Goal: Check status: Check status

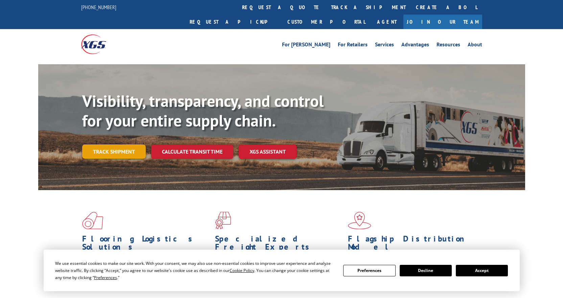
click at [115, 144] on link "Track shipment" at bounding box center [114, 151] width 64 height 14
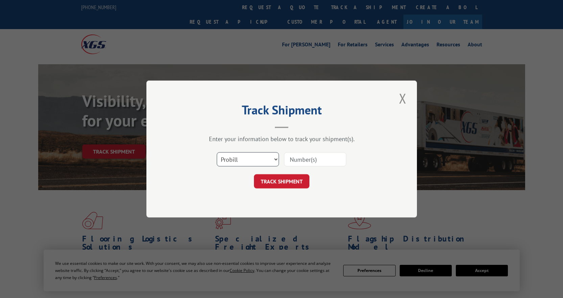
click at [272, 164] on select "Select category... Probill BOL PO" at bounding box center [248, 159] width 62 height 14
click at [217, 152] on select "Select category... Probill BOL PO" at bounding box center [248, 159] width 62 height 14
click at [304, 161] on input at bounding box center [315, 159] width 62 height 14
type input "15384104"
click button "TRACK SHIPMENT" at bounding box center [281, 181] width 55 height 14
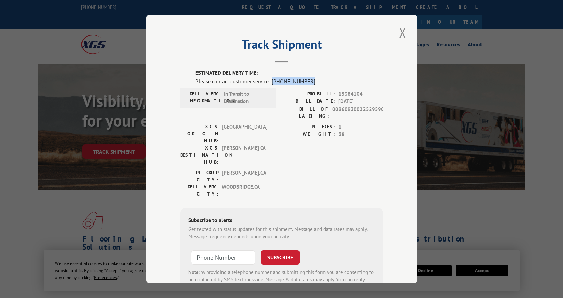
drag, startPoint x: 269, startPoint y: 82, endPoint x: 303, endPoint y: 85, distance: 34.3
click at [303, 85] on div "Please contact customer service: [PHONE_NUMBER]." at bounding box center [289, 81] width 188 height 8
copy div "[PHONE_NUMBER]"
drag, startPoint x: 312, startPoint y: 93, endPoint x: 367, endPoint y: 94, distance: 55.5
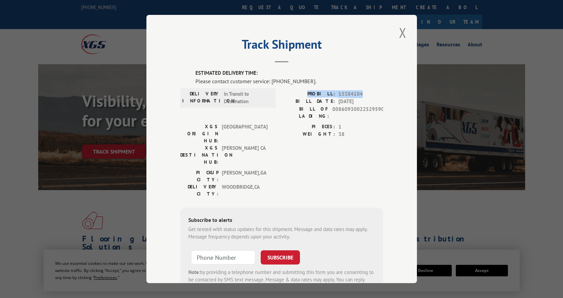
click at [367, 94] on div "PROBILL: 15384104" at bounding box center [332, 94] width 101 height 8
copy div "PROBILL: 15384104"
click at [325, 105] on label "BILL DATE:" at bounding box center [308, 102] width 53 height 8
click at [200, 92] on label "DELIVERY INFORMATION:" at bounding box center [201, 97] width 38 height 15
drag, startPoint x: 193, startPoint y: 93, endPoint x: 249, endPoint y: 96, distance: 55.9
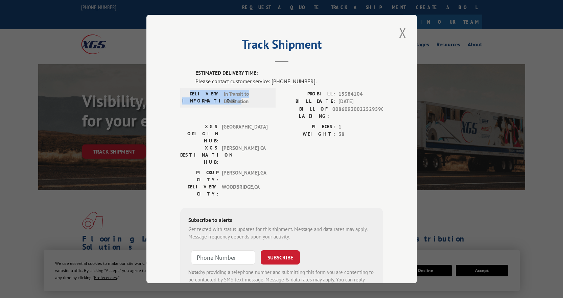
click at [249, 96] on div "DELIVERY INFORMATION: In Transit to Destination" at bounding box center [227, 97] width 91 height 15
click at [249, 96] on span "In Transit to Destination" at bounding box center [247, 97] width 46 height 15
click at [245, 92] on span "In Transit to Destination" at bounding box center [247, 97] width 46 height 15
drag, startPoint x: 248, startPoint y: 94, endPoint x: 200, endPoint y: 91, distance: 48.1
click at [200, 91] on div "DELIVERY INFORMATION: In Transit to Destination" at bounding box center [227, 97] width 91 height 15
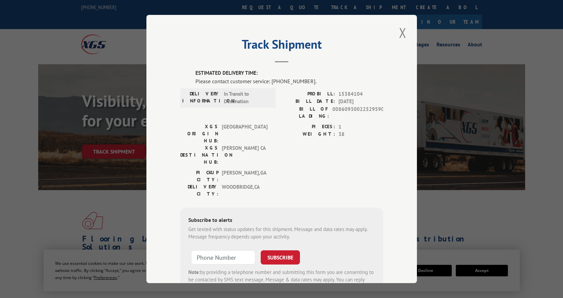
click at [199, 93] on label "DELIVERY INFORMATION:" at bounding box center [201, 97] width 38 height 15
drag, startPoint x: 199, startPoint y: 93, endPoint x: 244, endPoint y: 95, distance: 45.7
click at [244, 95] on div "DELIVERY INFORMATION: In Transit to Destination" at bounding box center [227, 97] width 91 height 15
copy div "DELIVERY INFORMATION: In Transit to"
click at [244, 102] on span "In Transit to Destination" at bounding box center [247, 97] width 46 height 15
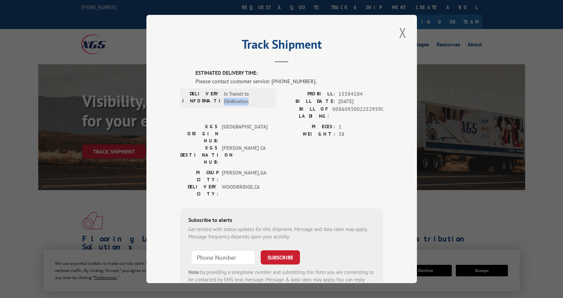
drag, startPoint x: 252, startPoint y: 102, endPoint x: 222, endPoint y: 103, distance: 30.1
click at [224, 103] on span "In Transit to Destination" at bounding box center [247, 97] width 46 height 15
copy span "Destination"
click at [232, 123] on span "[GEOGRAPHIC_DATA]" at bounding box center [245, 133] width 46 height 21
drag, startPoint x: 250, startPoint y: 142, endPoint x: 189, endPoint y: 143, distance: 60.5
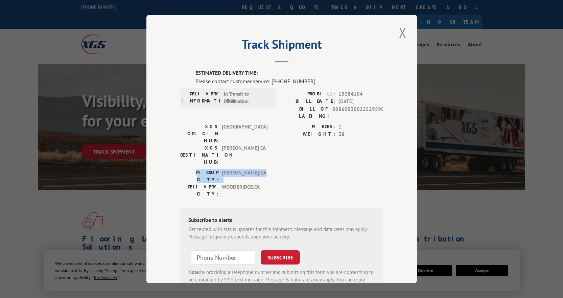
click at [189, 169] on div "PICKUP CITY: [GEOGRAPHIC_DATA] , [GEOGRAPHIC_DATA]" at bounding box center [225, 176] width 91 height 14
copy div "PICKUP CITY: [GEOGRAPHIC_DATA] , [GEOGRAPHIC_DATA]"
click at [242, 165] on div "ESTIMATED DELIVERY TIME: Please contact customer service: [PHONE_NUMBER]. DELIV…" at bounding box center [281, 184] width 203 height 230
drag, startPoint x: 261, startPoint y: 156, endPoint x: 185, endPoint y: 155, distance: 76.1
click at [185, 183] on div "DELIVERY CITY: [GEOGRAPHIC_DATA] , [GEOGRAPHIC_DATA]" at bounding box center [225, 190] width 91 height 14
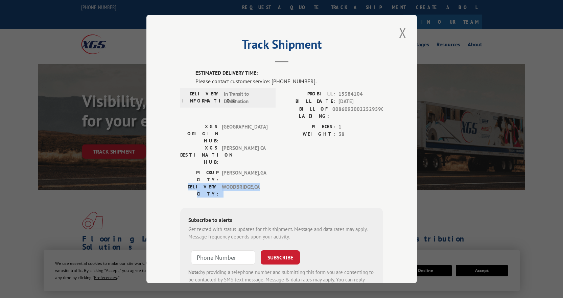
copy div "DELIVERY CITY: [GEOGRAPHIC_DATA] , [GEOGRAPHIC_DATA]"
click at [399, 29] on button "Close modal" at bounding box center [402, 32] width 11 height 19
